Goal: Submit feedback/report problem

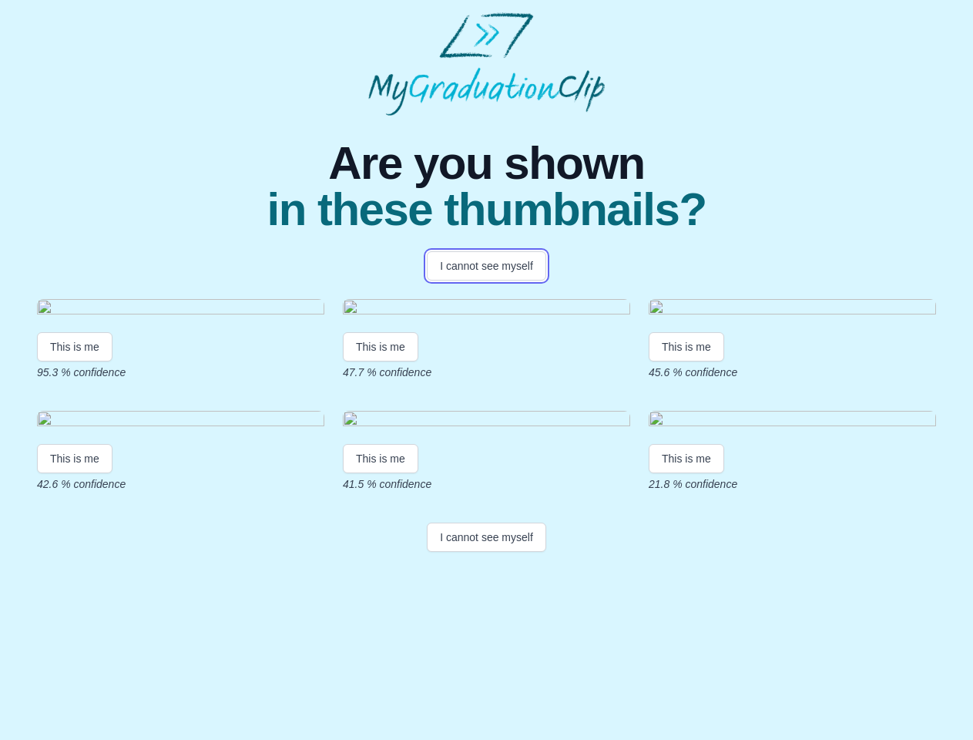
click at [486, 266] on button "I cannot see myself" at bounding box center [486, 265] width 119 height 29
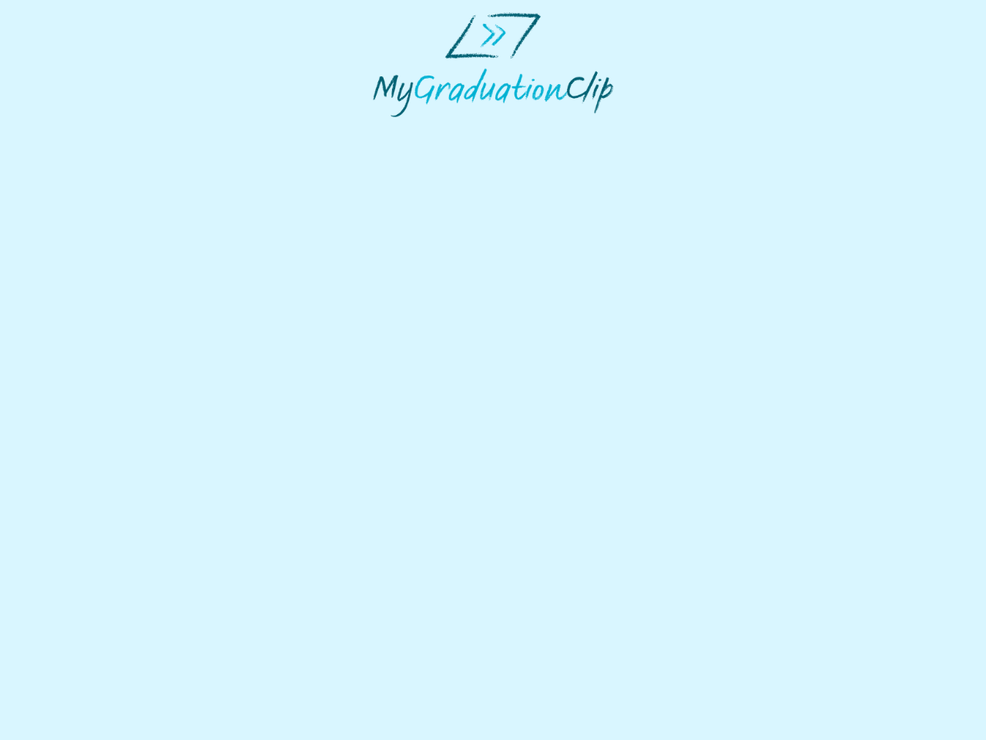
click at [75, 129] on html at bounding box center [493, 64] width 986 height 129
click at [383, 129] on html at bounding box center [493, 64] width 986 height 129
click at [690, 129] on html at bounding box center [493, 64] width 986 height 129
click at [75, 129] on html at bounding box center [493, 64] width 986 height 129
click at [383, 129] on html at bounding box center [493, 64] width 986 height 129
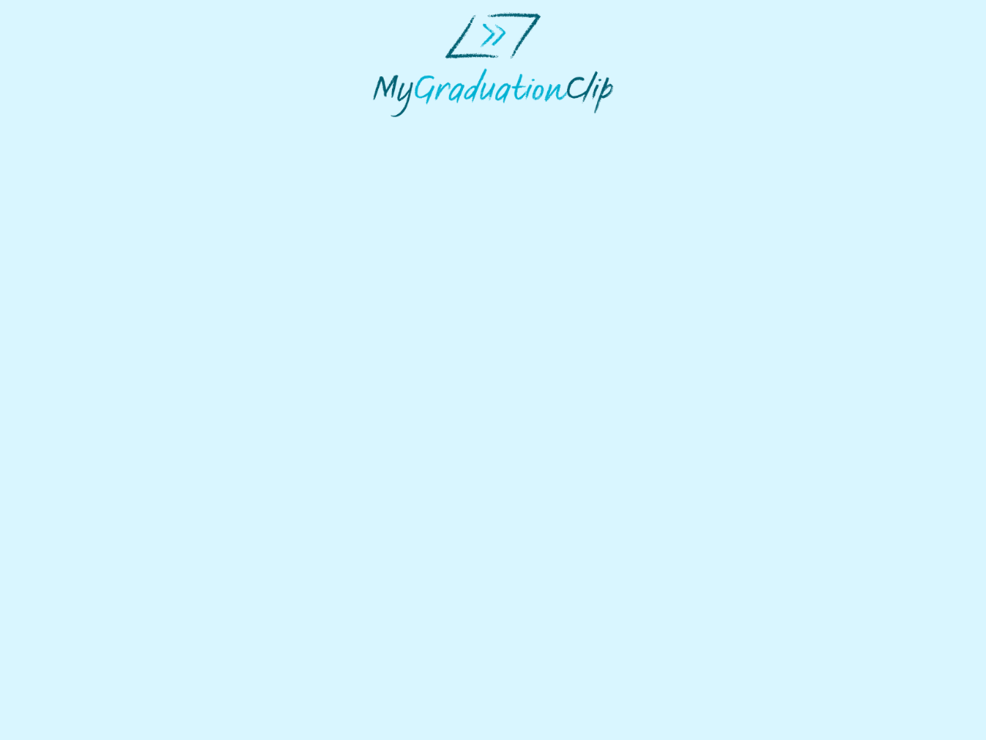
click at [690, 129] on html at bounding box center [493, 64] width 986 height 129
